Goal: Entertainment & Leisure: Consume media (video, audio)

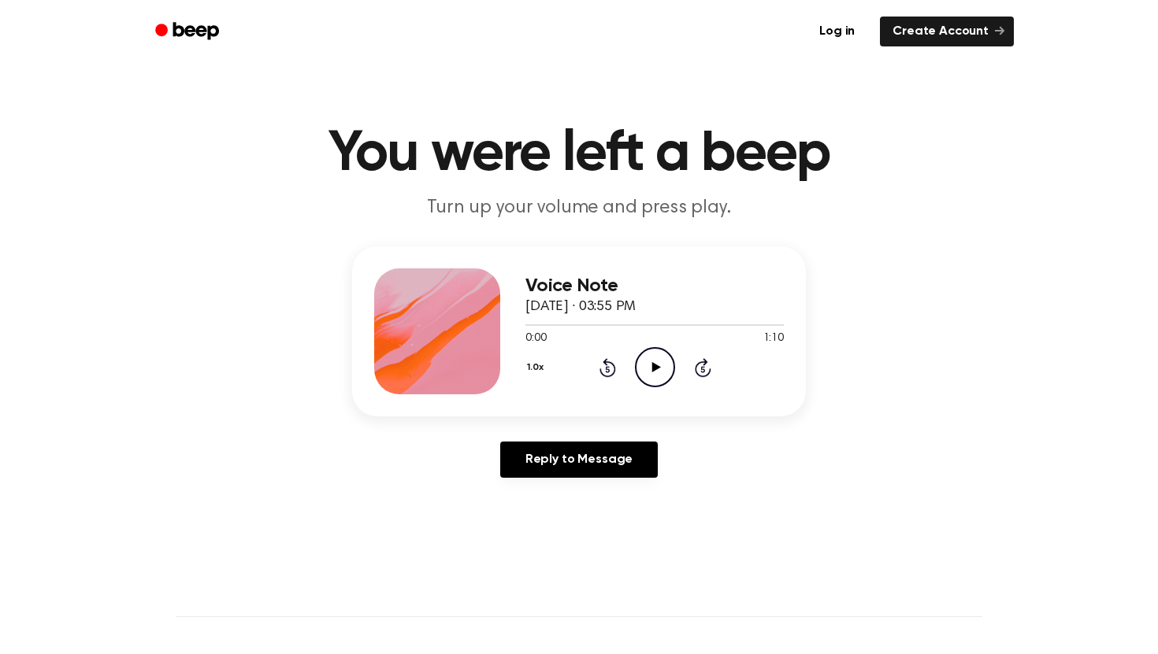
click at [651, 359] on icon "Play Audio" at bounding box center [655, 367] width 40 height 40
click at [535, 369] on button "1.0x" at bounding box center [537, 367] width 24 height 27
click at [554, 496] on span "1.2x" at bounding box center [551, 492] width 20 height 17
click at [653, 365] on icon at bounding box center [655, 367] width 9 height 10
click at [621, 364] on div "1.2x Rewind 5 seconds Play Audio Skip 5 seconds" at bounding box center [654, 367] width 258 height 40
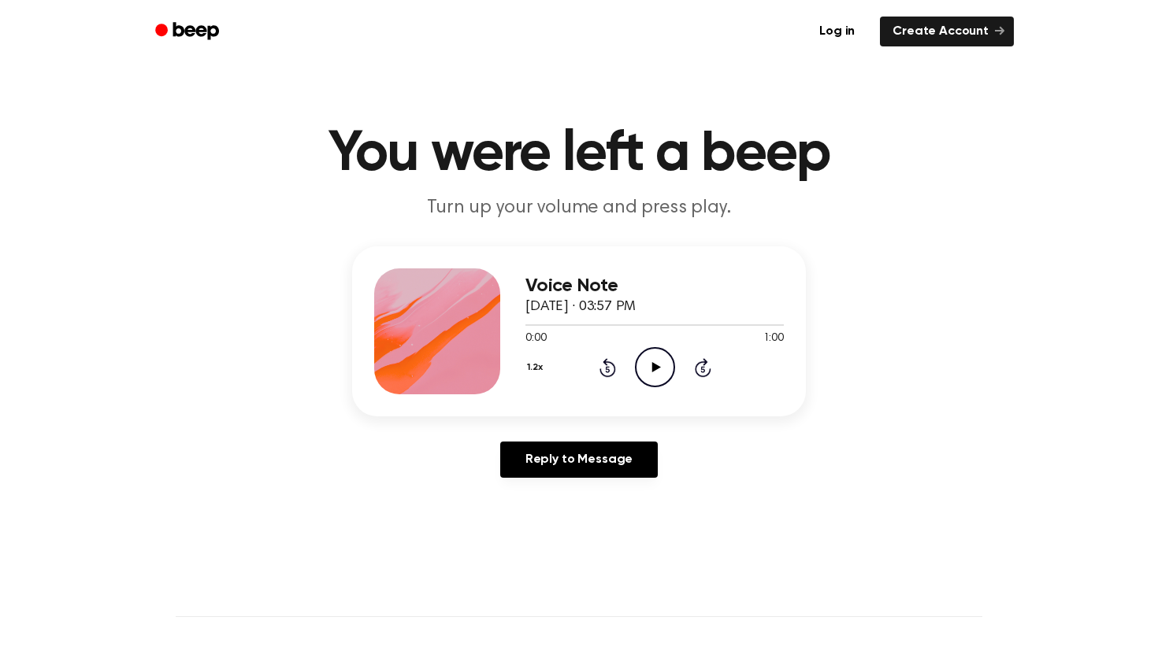
click at [651, 370] on icon "Play Audio" at bounding box center [655, 367] width 40 height 40
click at [654, 368] on icon at bounding box center [655, 367] width 9 height 10
